Goal: Transaction & Acquisition: Purchase product/service

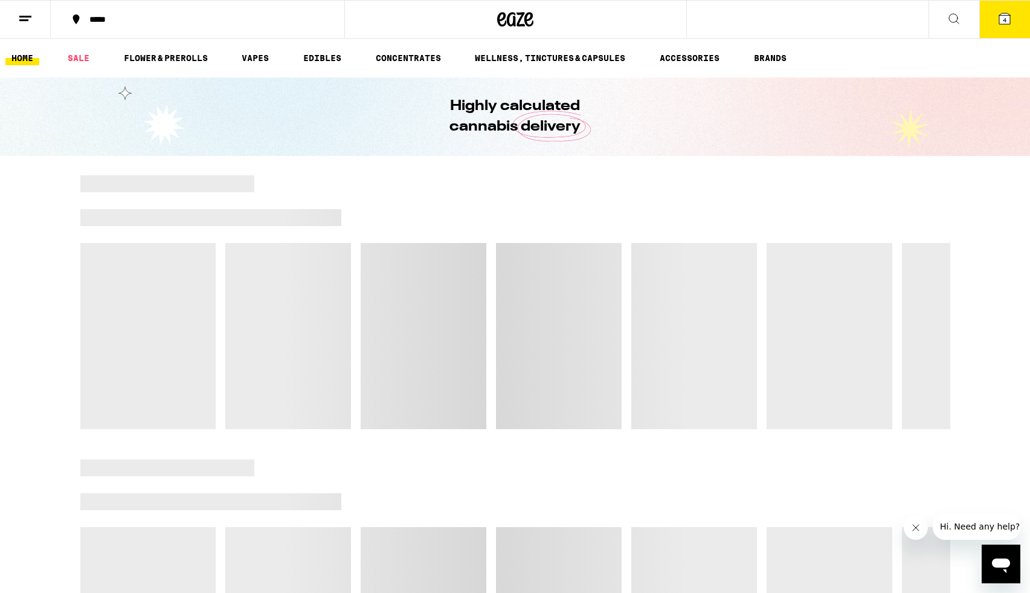
click at [1002, 8] on button "4" at bounding box center [1004, 19] width 51 height 37
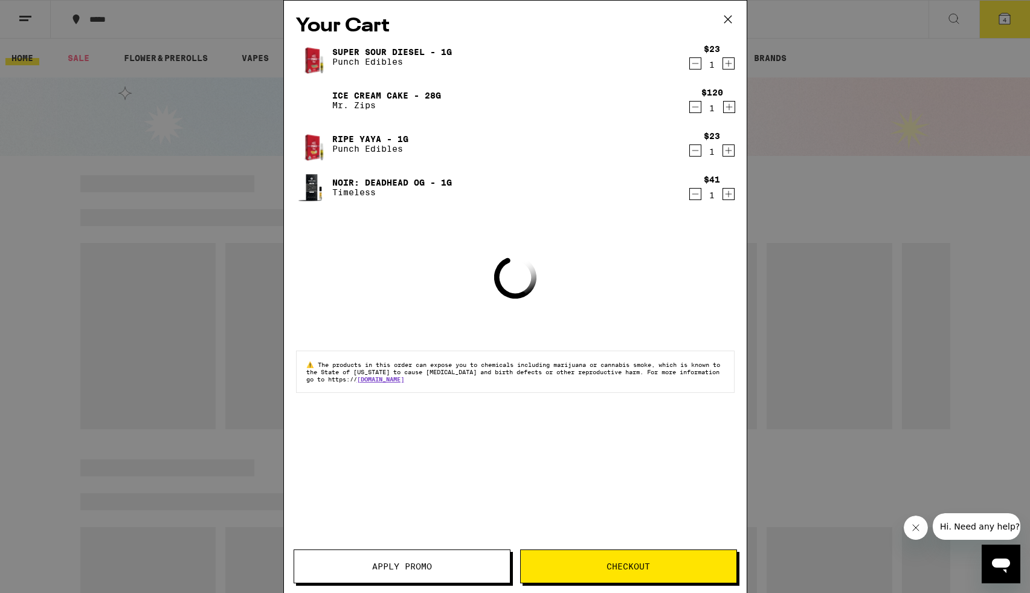
click at [694, 62] on icon "Decrement" at bounding box center [695, 63] width 11 height 14
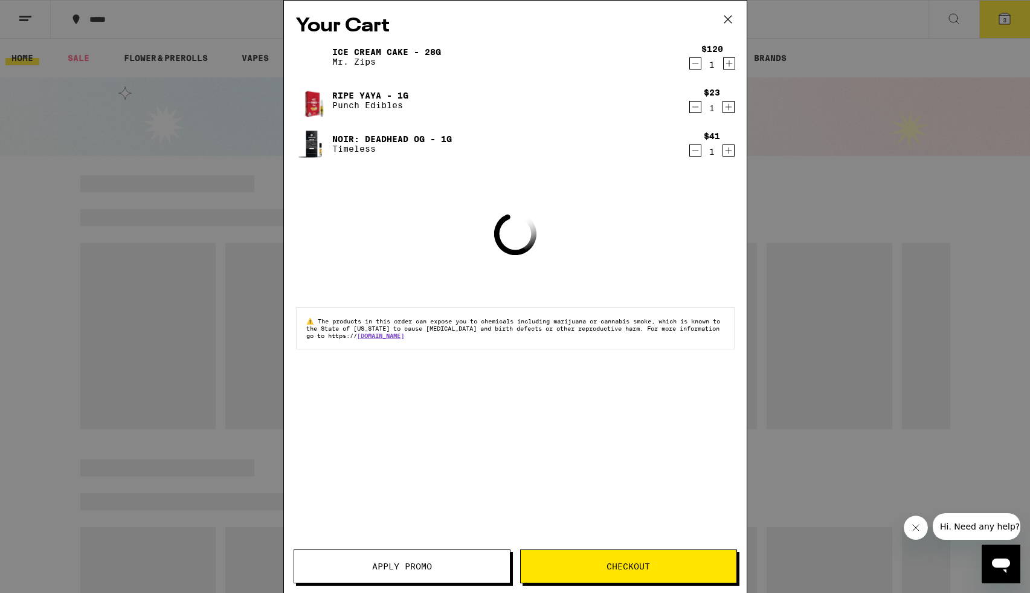
click at [694, 62] on icon "Decrement" at bounding box center [695, 63] width 11 height 14
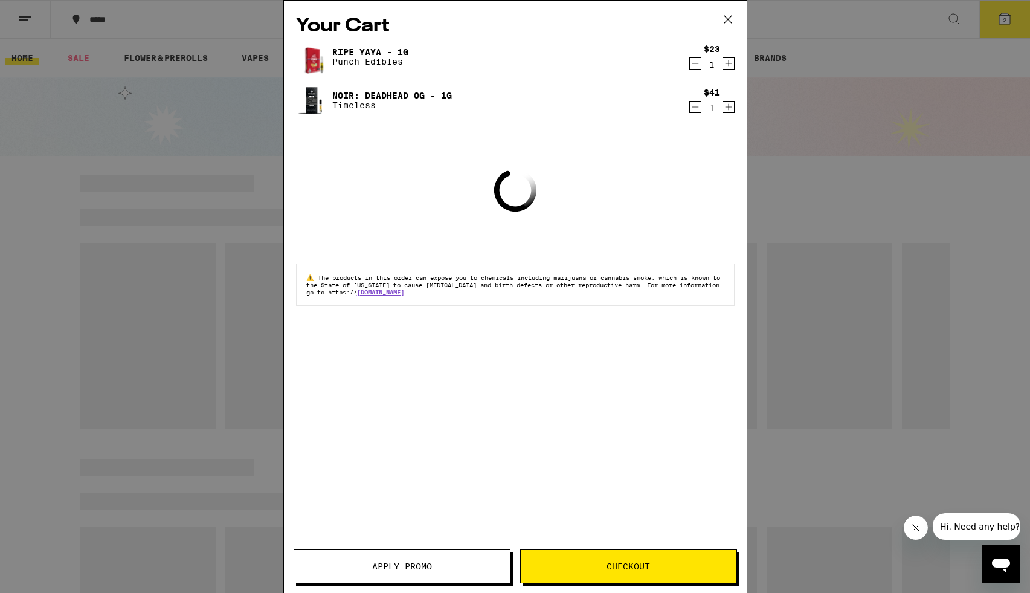
click at [694, 62] on icon "Decrement" at bounding box center [695, 63] width 11 height 14
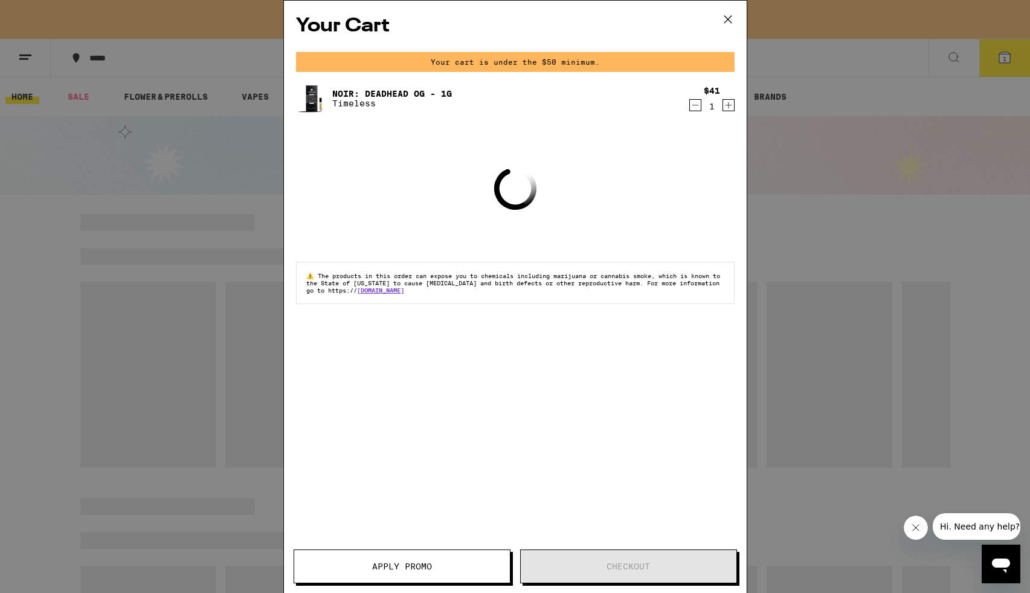
click at [696, 102] on icon "Decrement" at bounding box center [695, 105] width 11 height 14
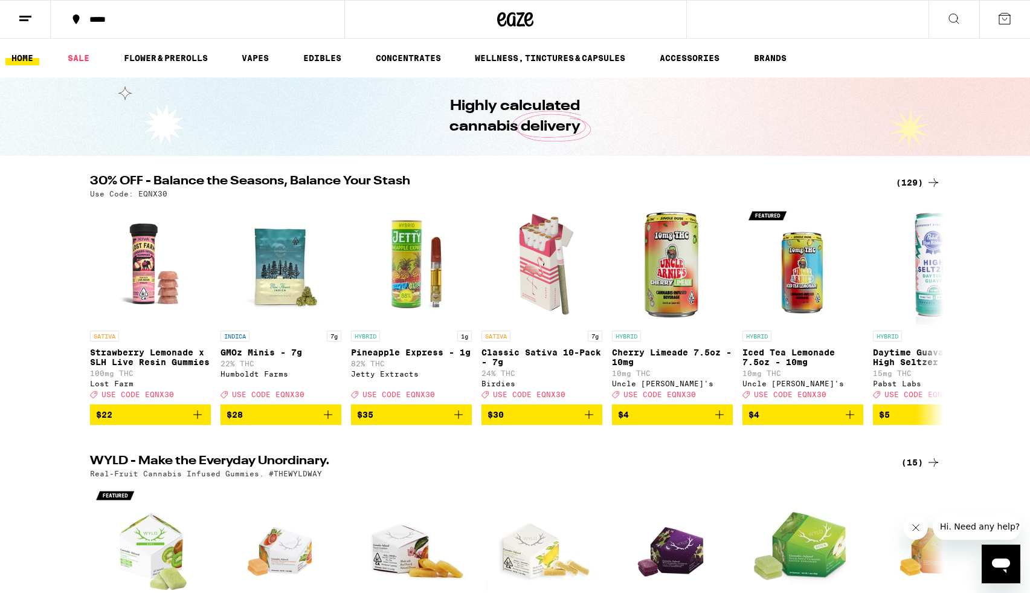
drag, startPoint x: 922, startPoint y: 178, endPoint x: 724, endPoint y: 210, distance: 201.3
click at [922, 178] on div "(129)" at bounding box center [918, 182] width 45 height 14
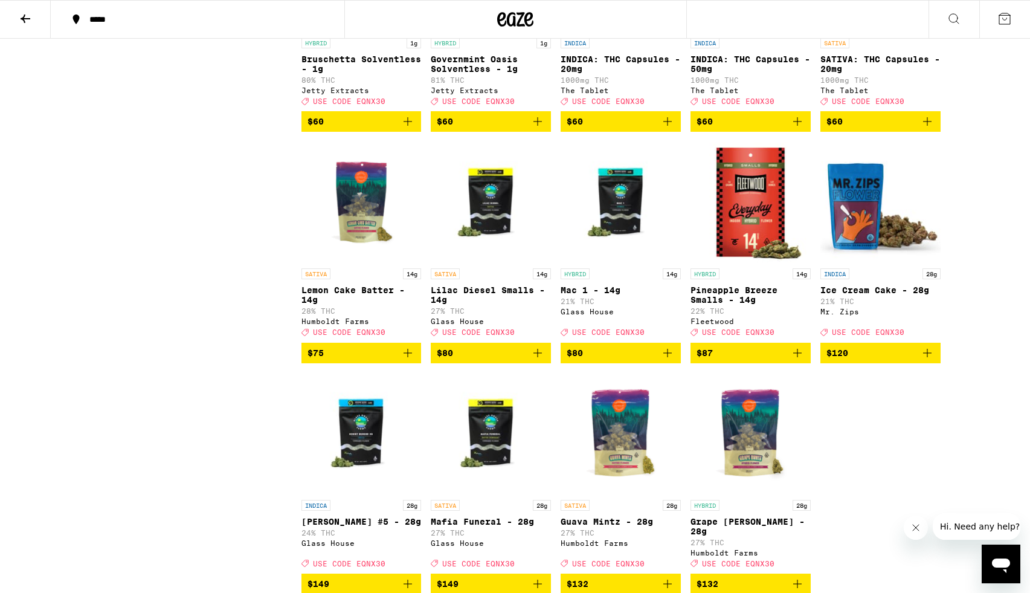
scroll to position [5564, 0]
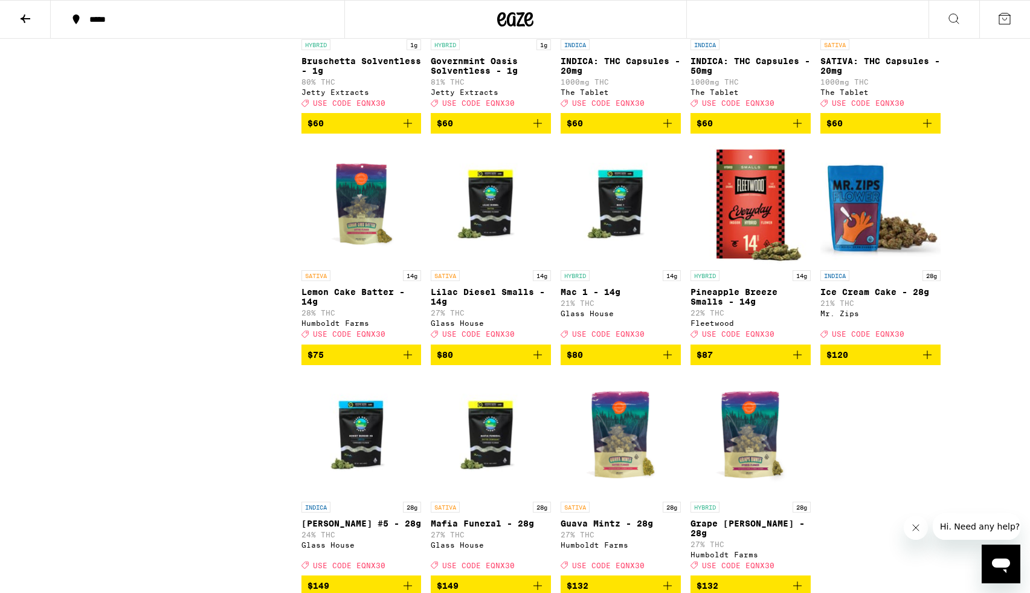
click at [669, 127] on icon "Add to bag" at bounding box center [667, 123] width 8 height 8
click at [938, 134] on button "$60" at bounding box center [880, 123] width 120 height 21
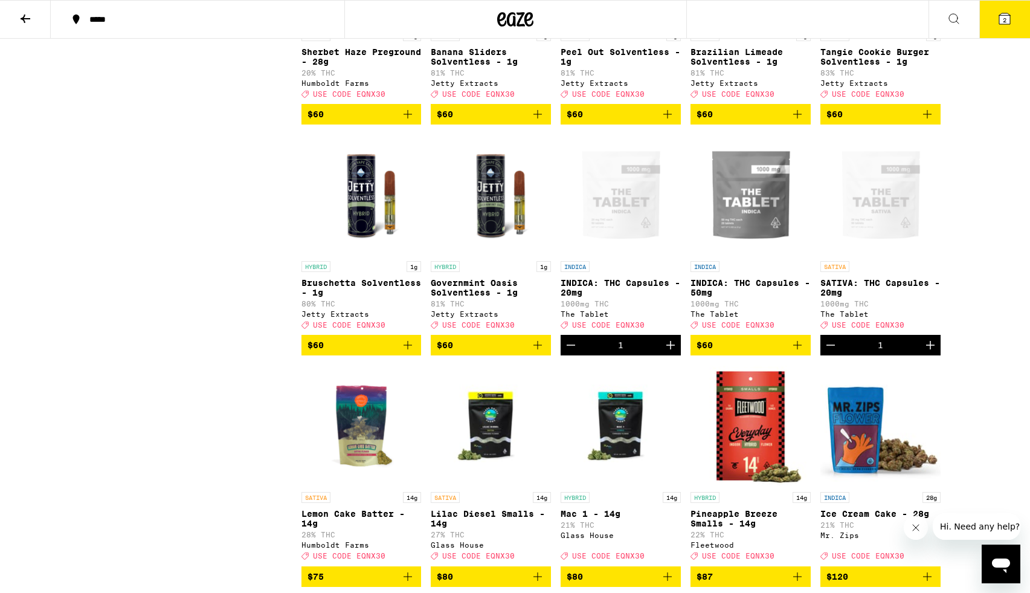
scroll to position [5346, 0]
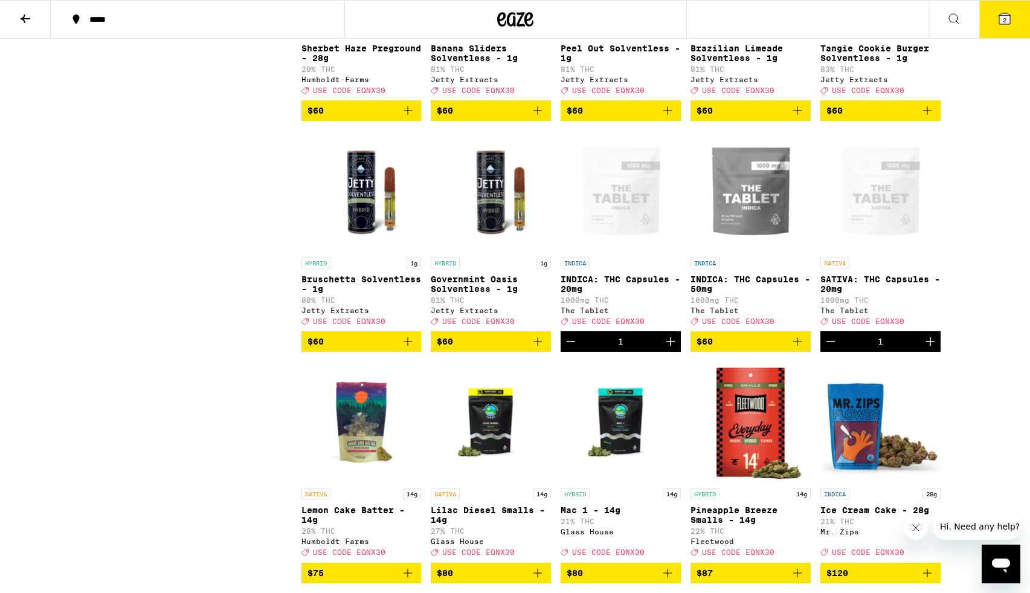
click at [540, 349] on icon "Add to bag" at bounding box center [537, 341] width 14 height 14
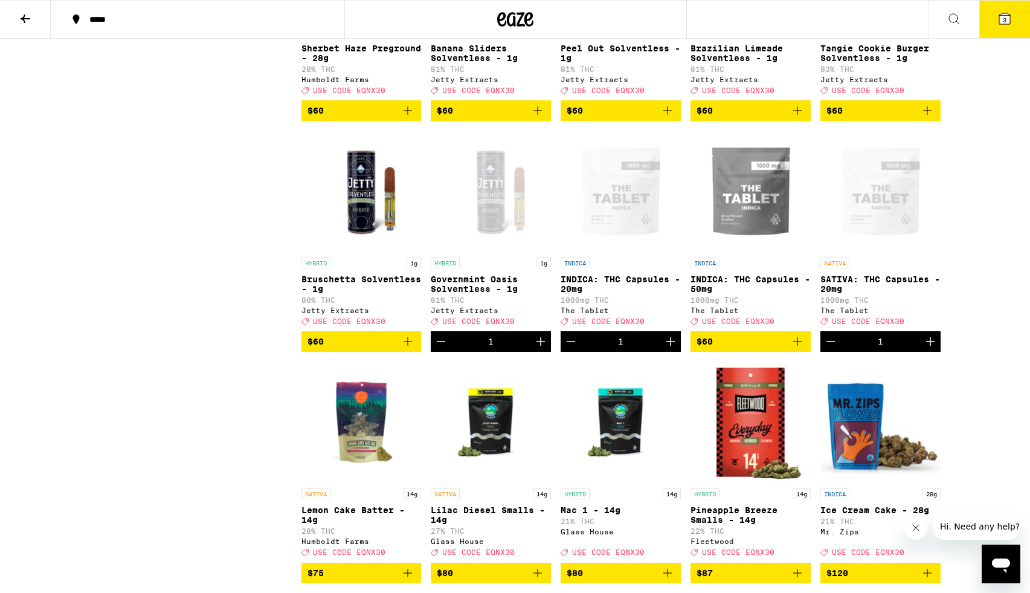
click at [413, 349] on icon "Add to bag" at bounding box center [408, 341] width 14 height 14
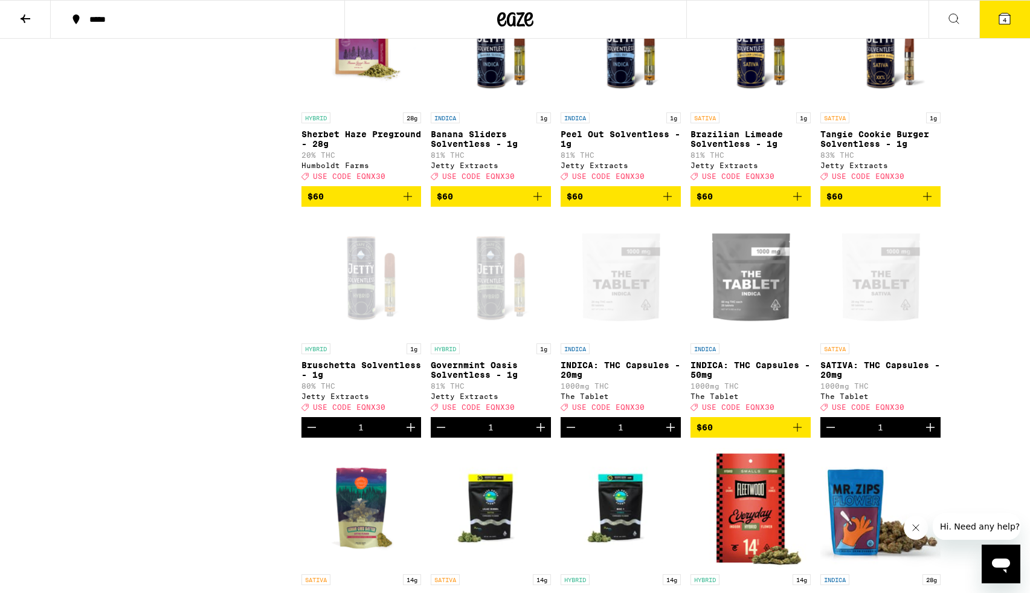
scroll to position [5251, 0]
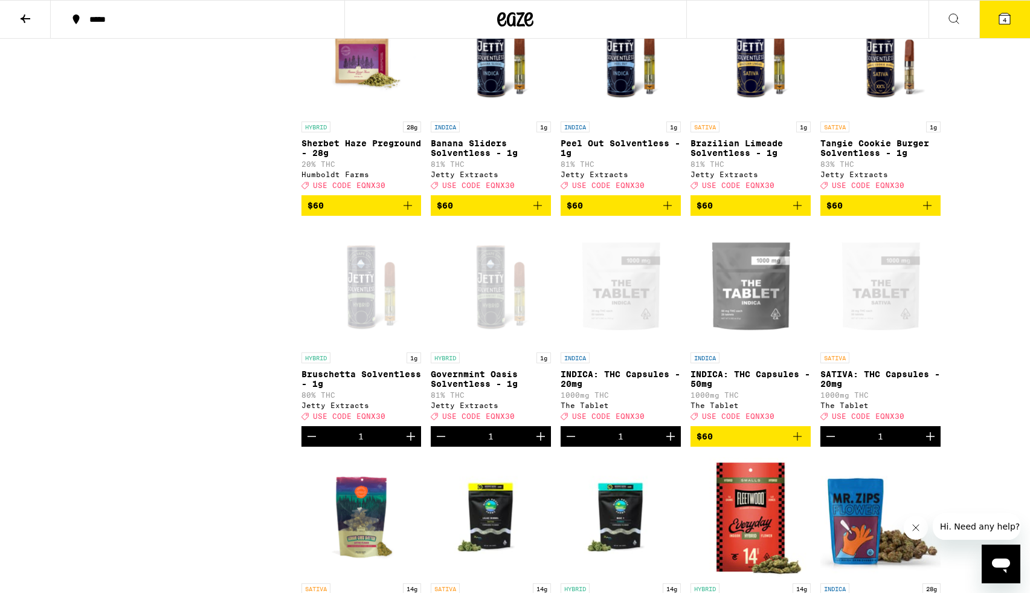
click at [665, 213] on icon "Add to bag" at bounding box center [667, 205] width 14 height 14
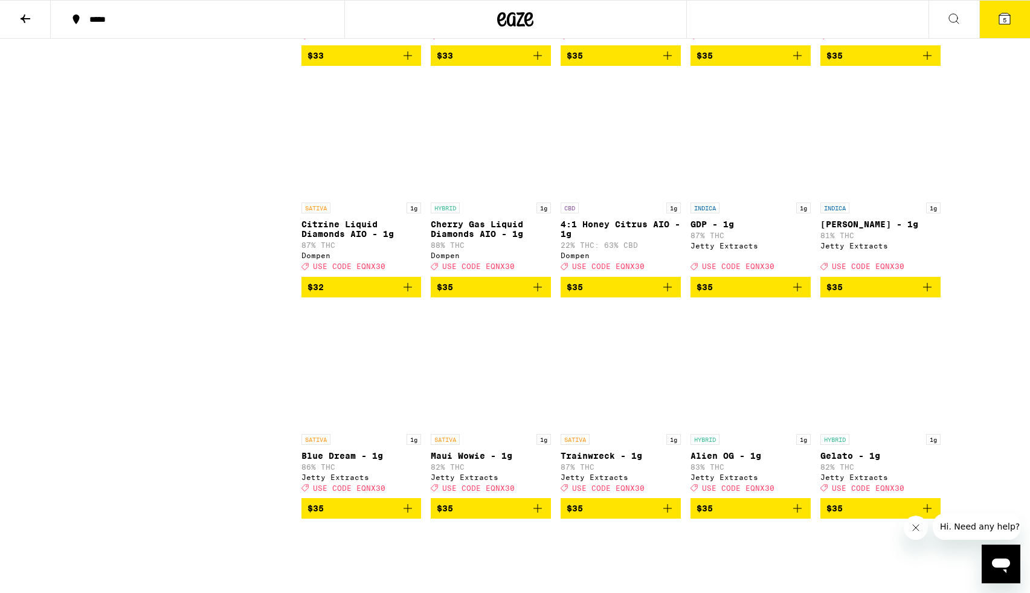
scroll to position [3750, 0]
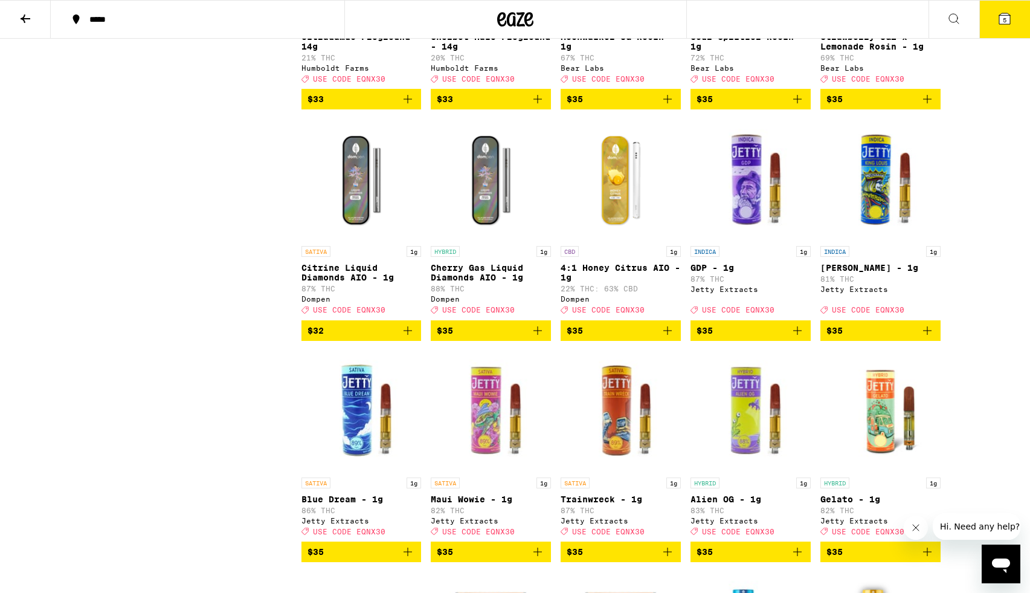
click at [926, 341] on button "$35" at bounding box center [880, 330] width 120 height 21
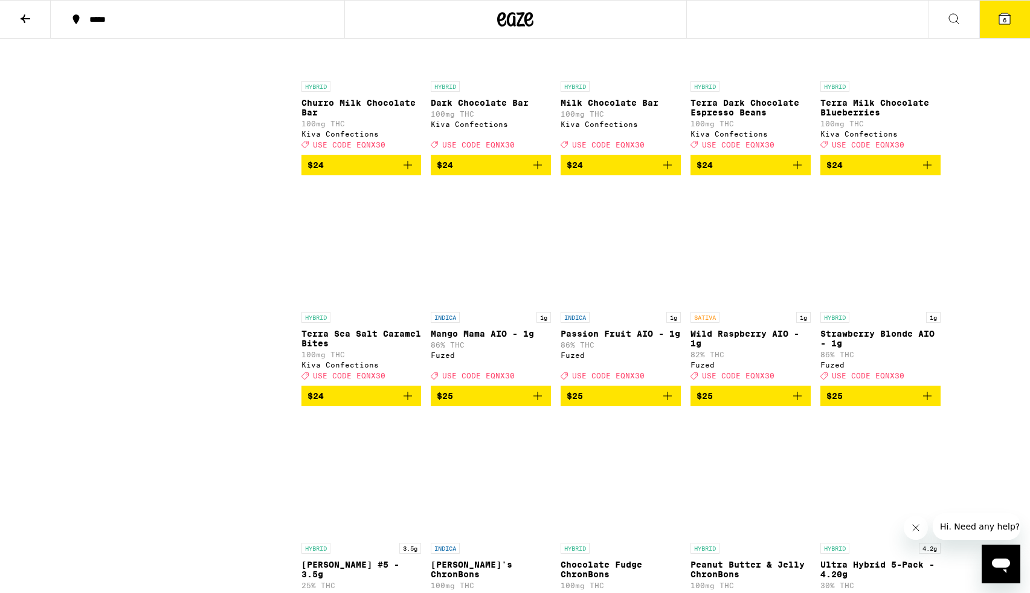
scroll to position [2541, 0]
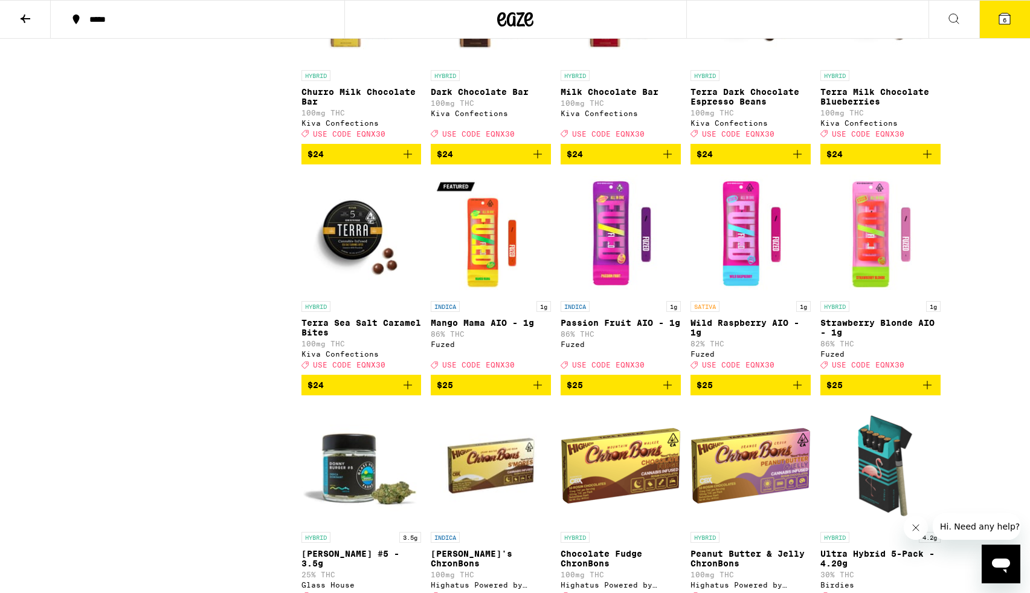
click at [798, 161] on icon "Add to bag" at bounding box center [797, 154] width 14 height 14
click at [407, 392] on icon "Add to bag" at bounding box center [408, 385] width 14 height 14
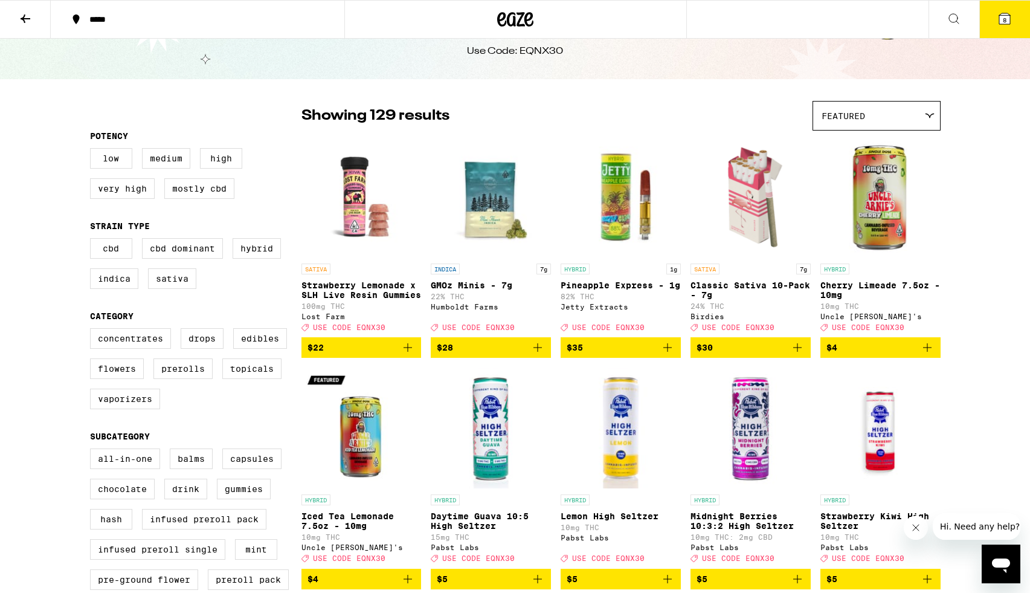
scroll to position [0, 0]
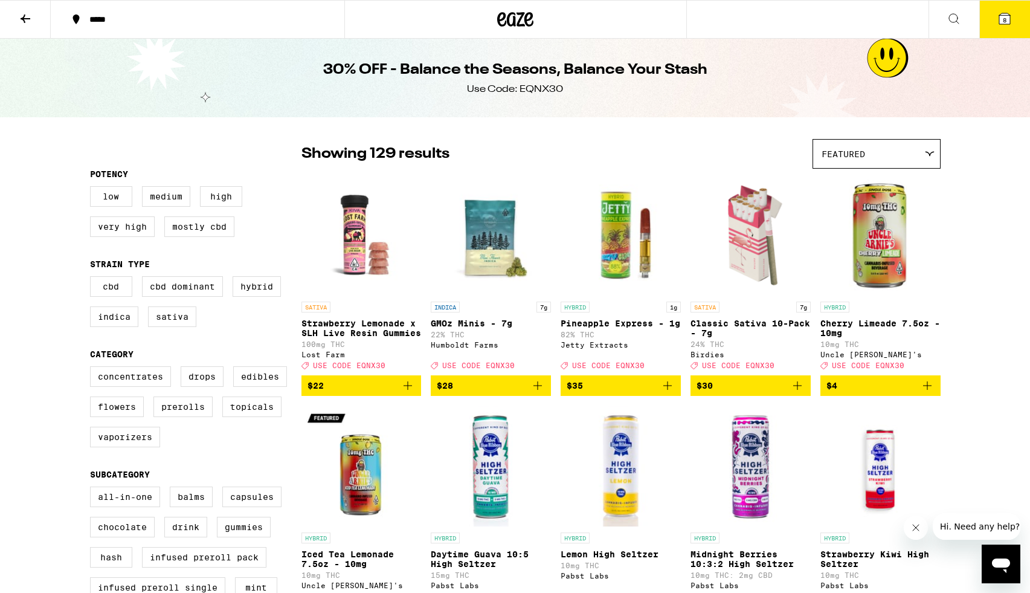
click at [1000, 14] on icon at bounding box center [1004, 18] width 11 height 11
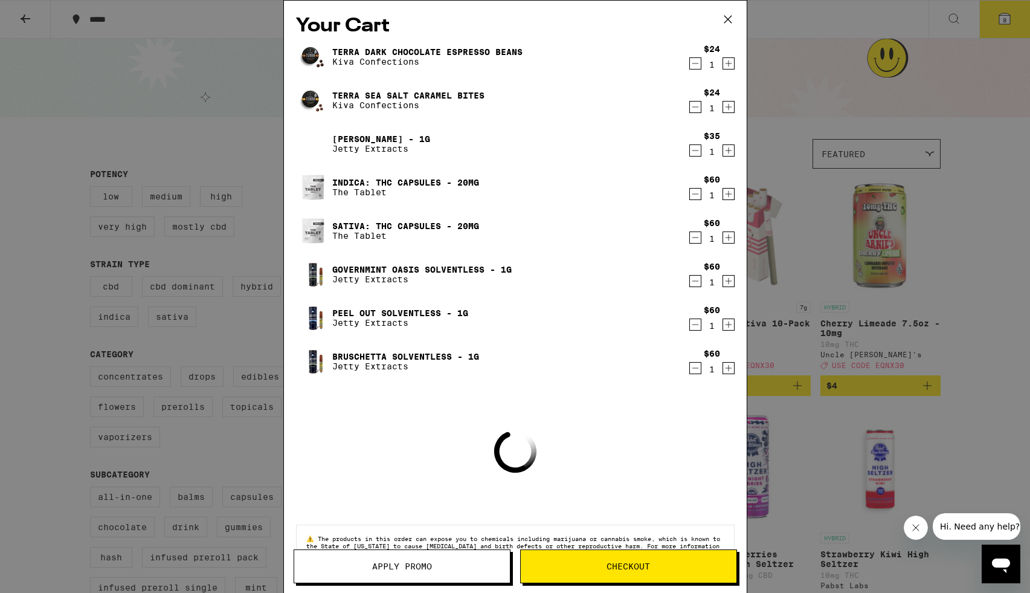
click at [414, 570] on span "Apply Promo" at bounding box center [402, 566] width 60 height 8
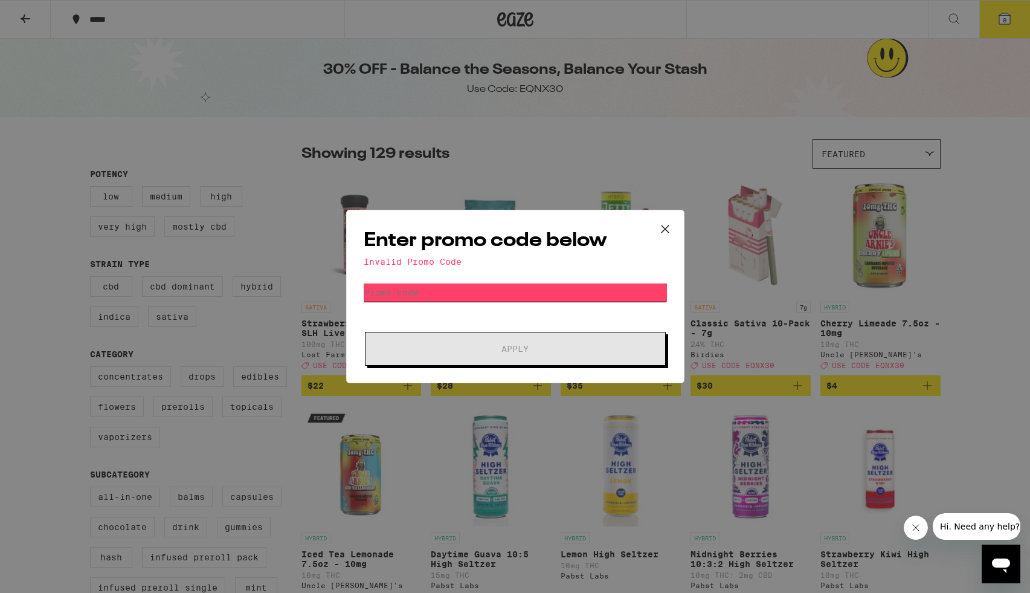
click at [413, 296] on input "Promo Code" at bounding box center [515, 292] width 303 height 18
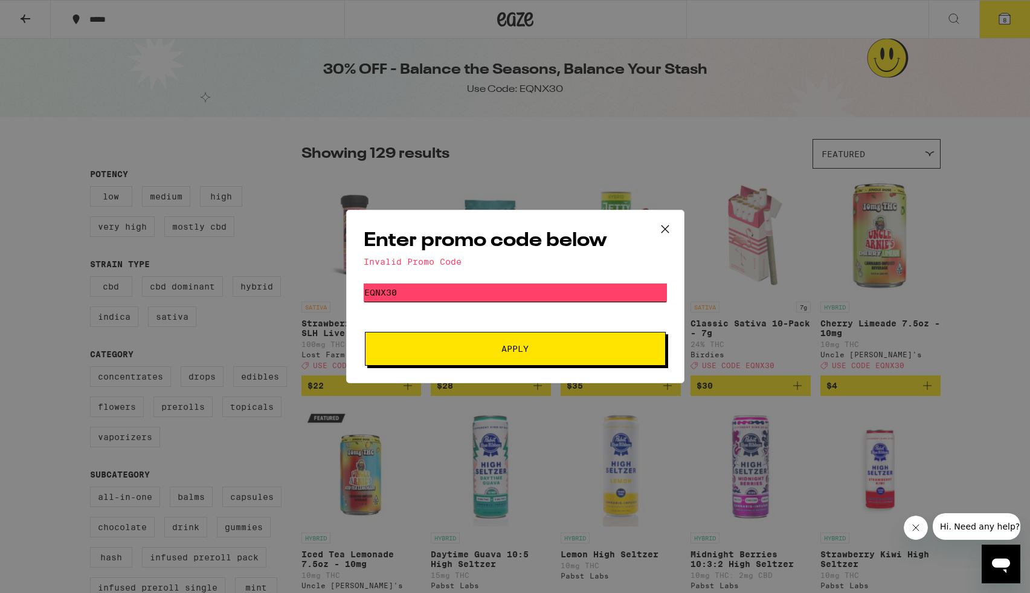
type input "eqnx30"
click at [422, 335] on button "Apply" at bounding box center [515, 349] width 301 height 34
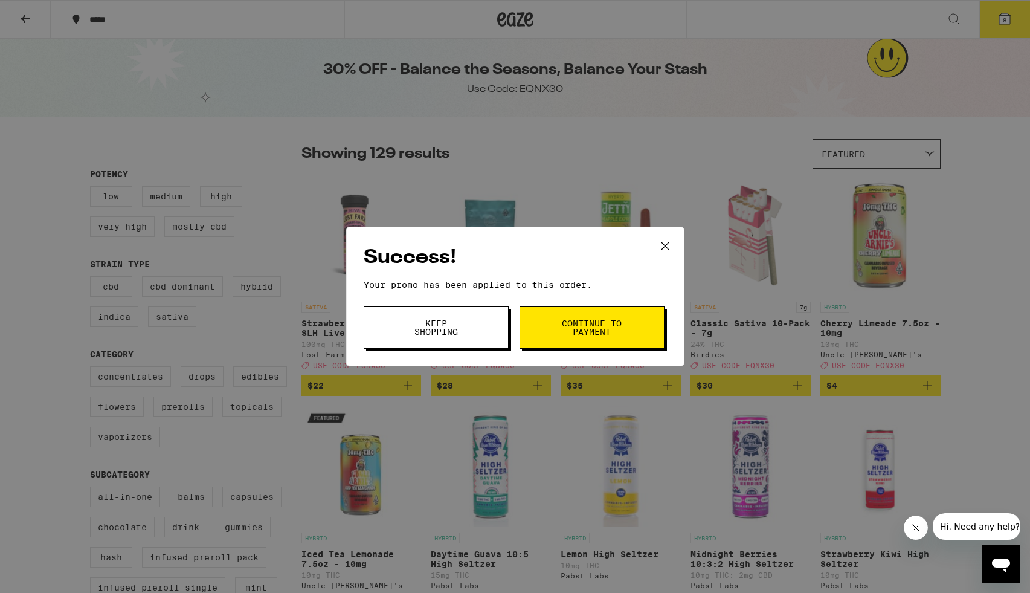
click at [662, 250] on icon at bounding box center [665, 246] width 18 height 18
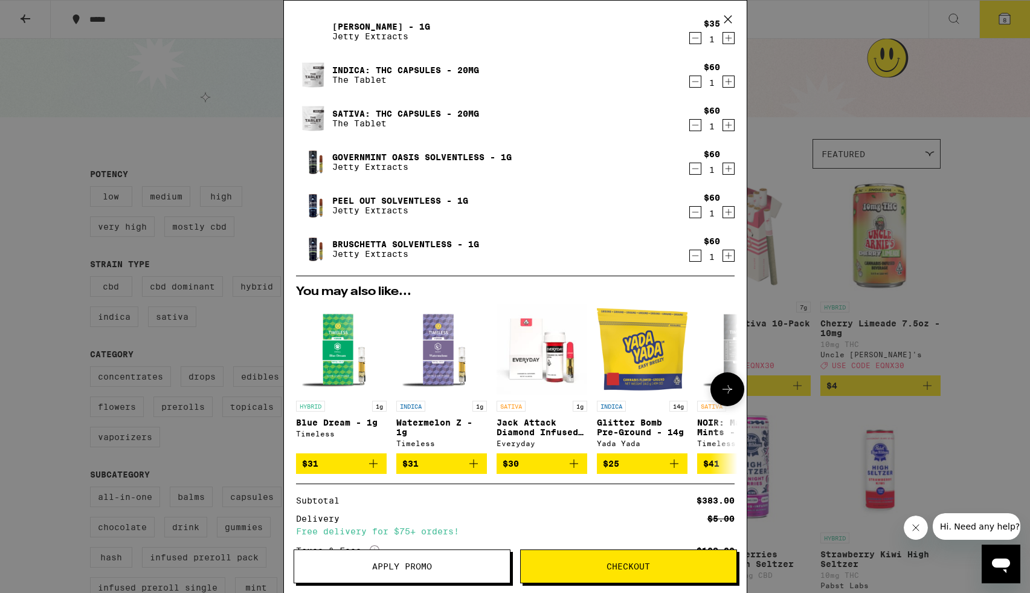
scroll to position [231, 0]
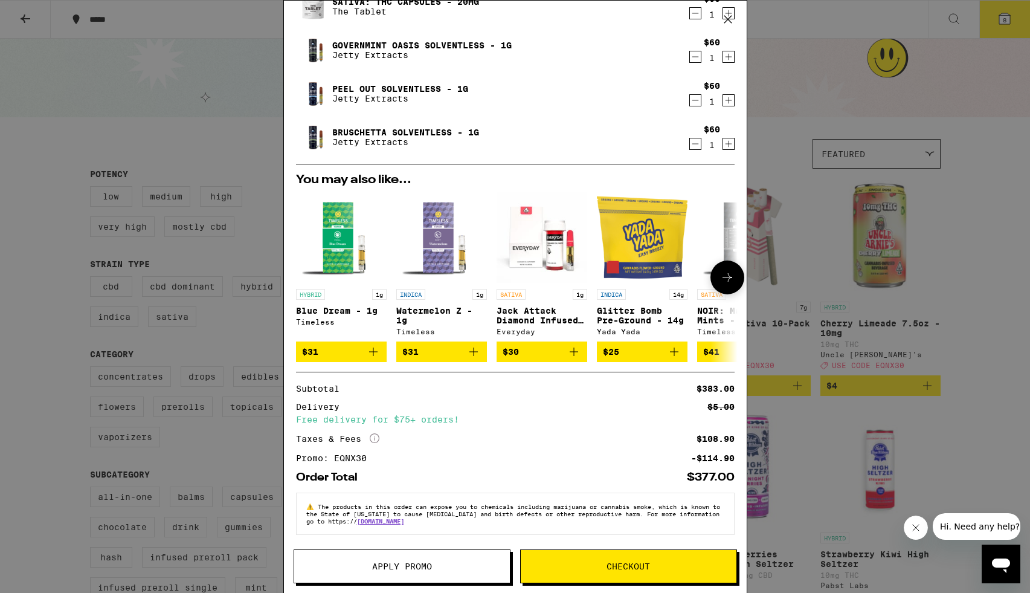
click at [676, 353] on icon "Add to bag" at bounding box center [674, 351] width 14 height 14
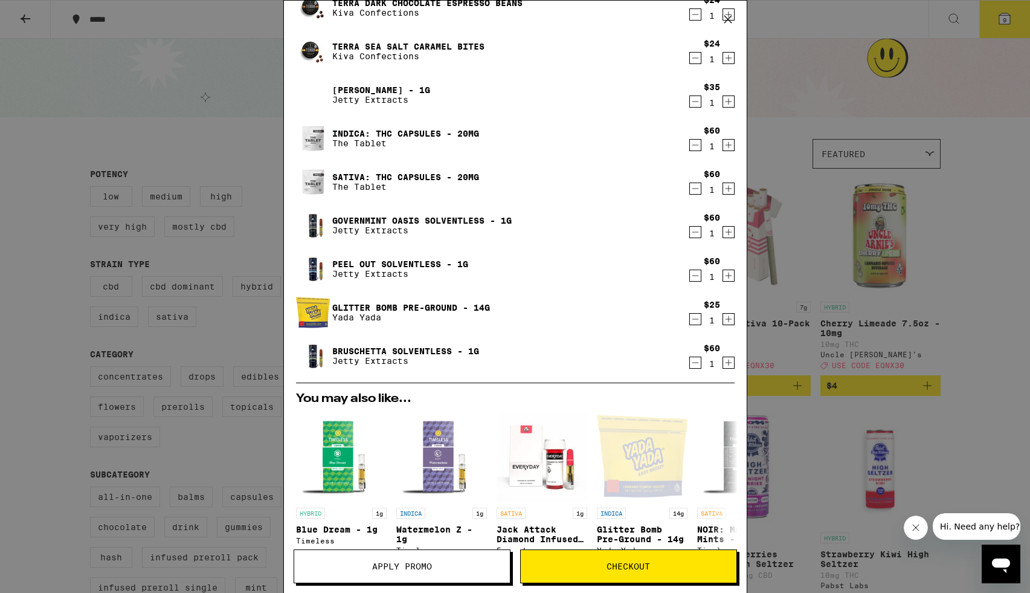
scroll to position [0, 0]
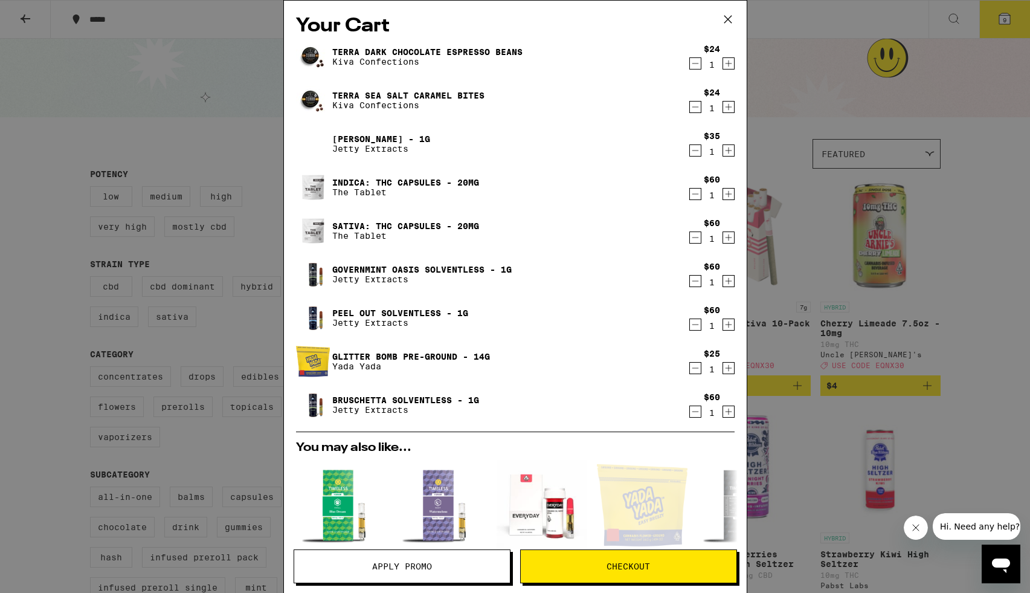
click at [691, 71] on icon "Decrement" at bounding box center [695, 63] width 11 height 14
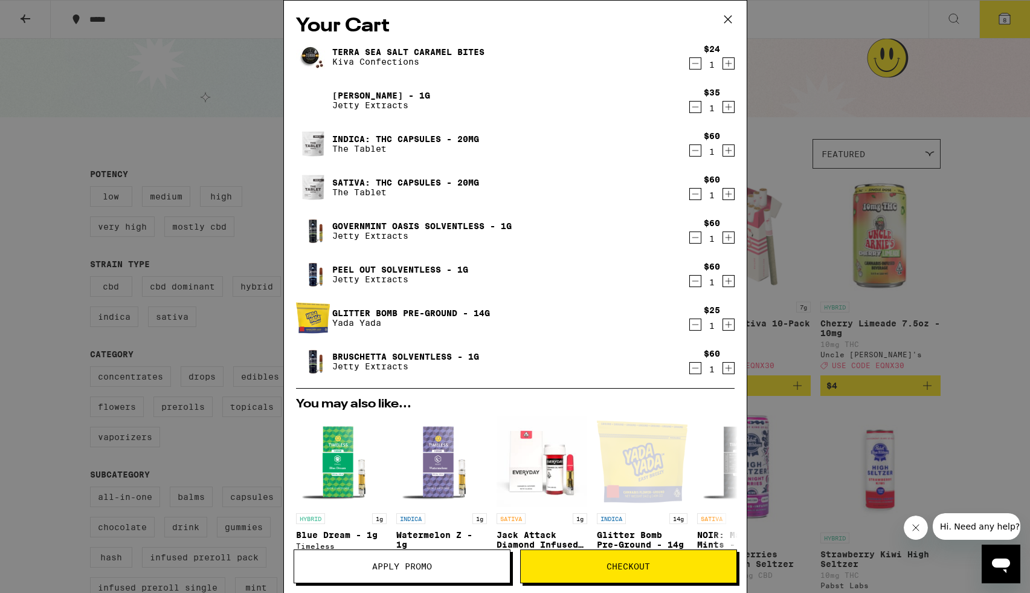
click at [691, 70] on icon "Decrement" at bounding box center [695, 63] width 11 height 14
